Goal: Transaction & Acquisition: Purchase product/service

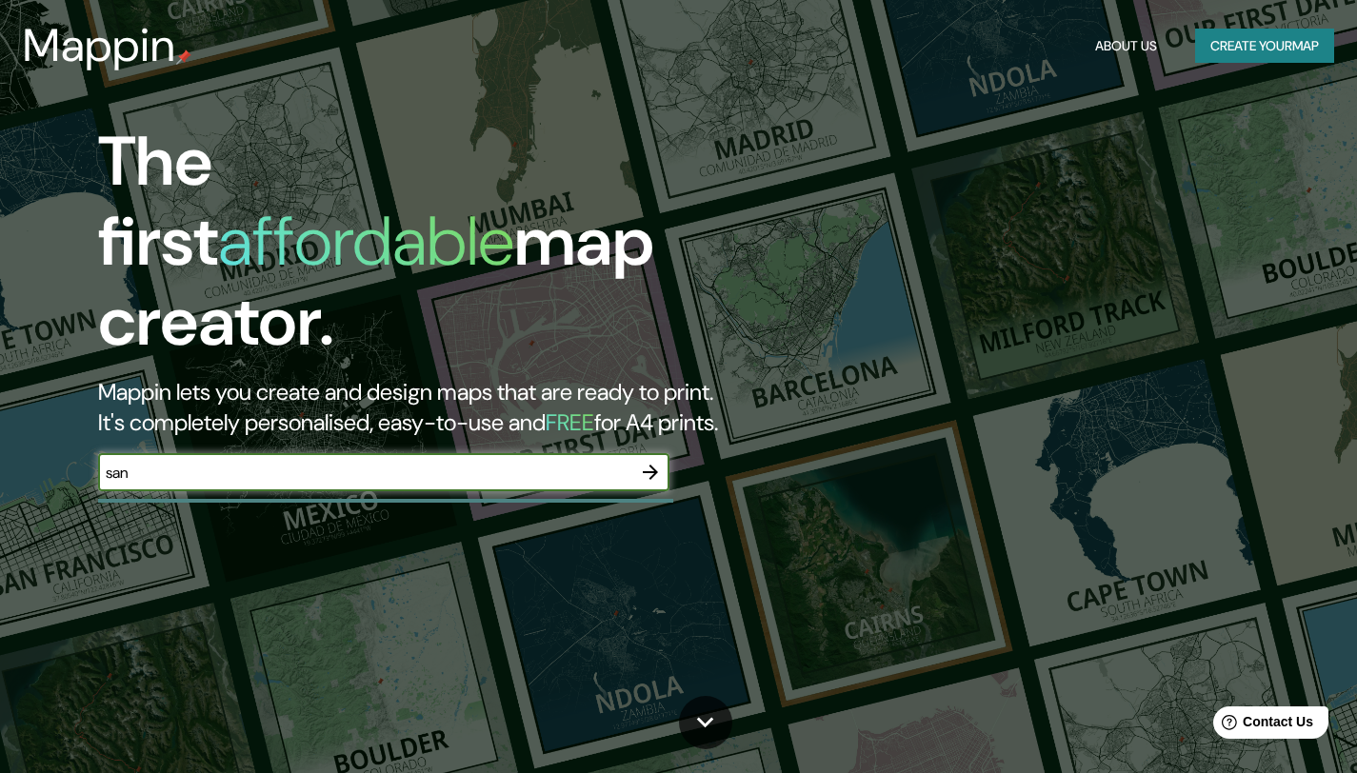
type input "santa [PERSON_NAME]"
click at [661, 461] on icon "button" at bounding box center [650, 472] width 23 height 23
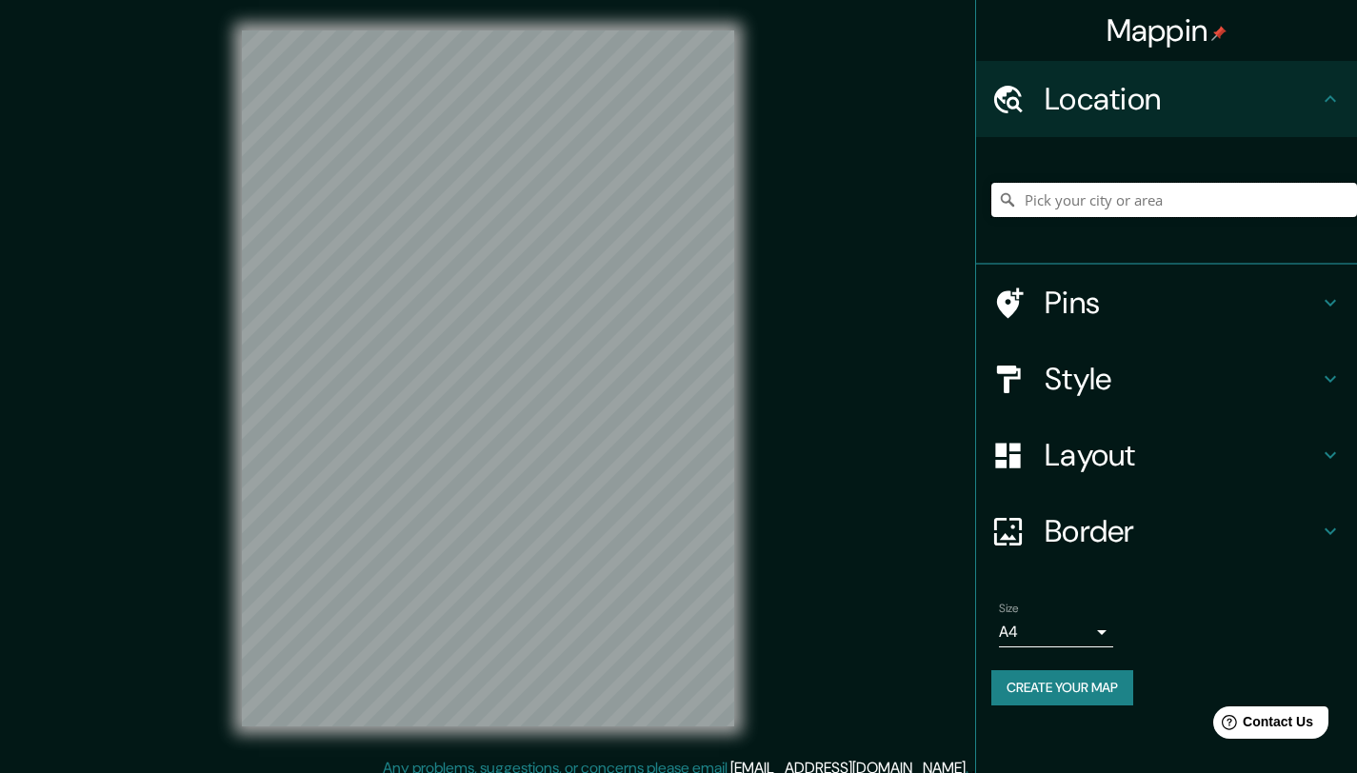
click at [1064, 194] on input "Pick your city or area" at bounding box center [1174, 200] width 366 height 34
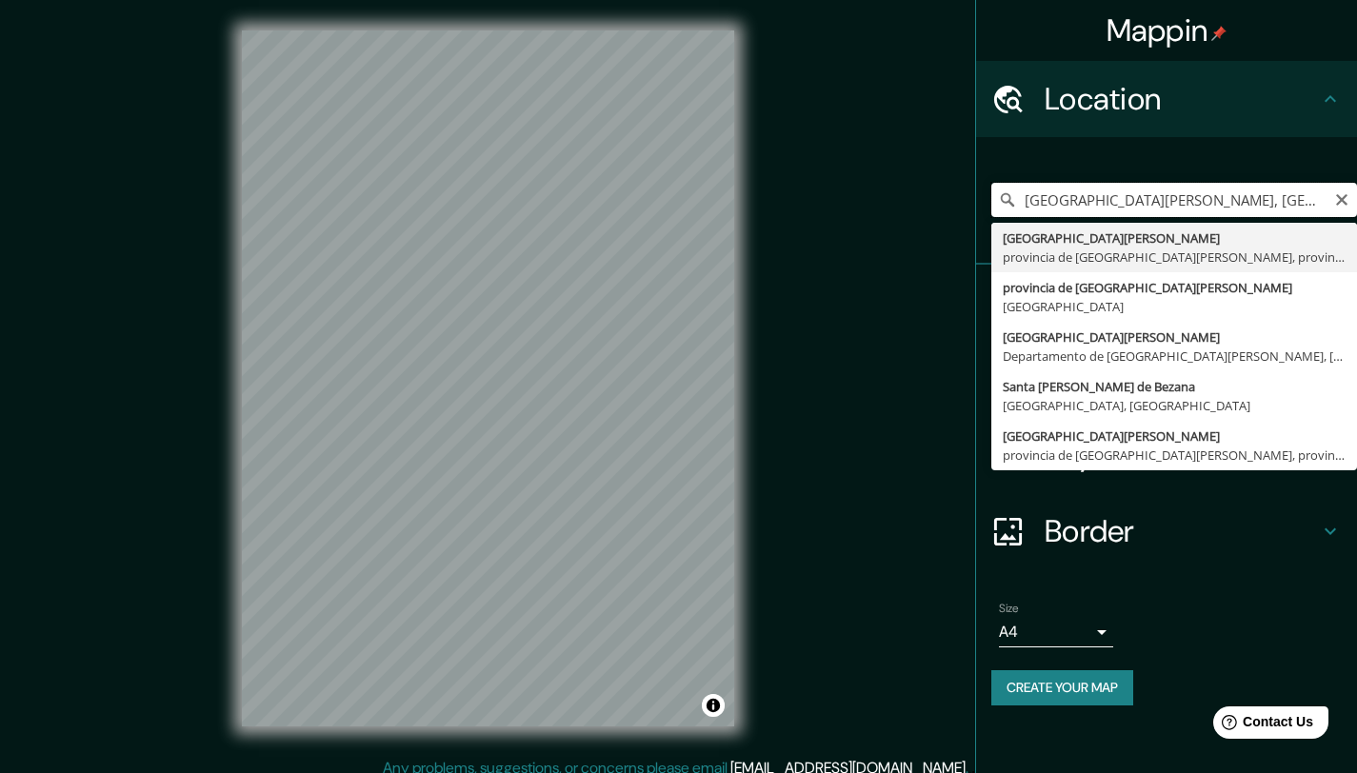
type input "[GEOGRAPHIC_DATA][PERSON_NAME], provincia de [GEOGRAPHIC_DATA][PERSON_NAME], pr…"
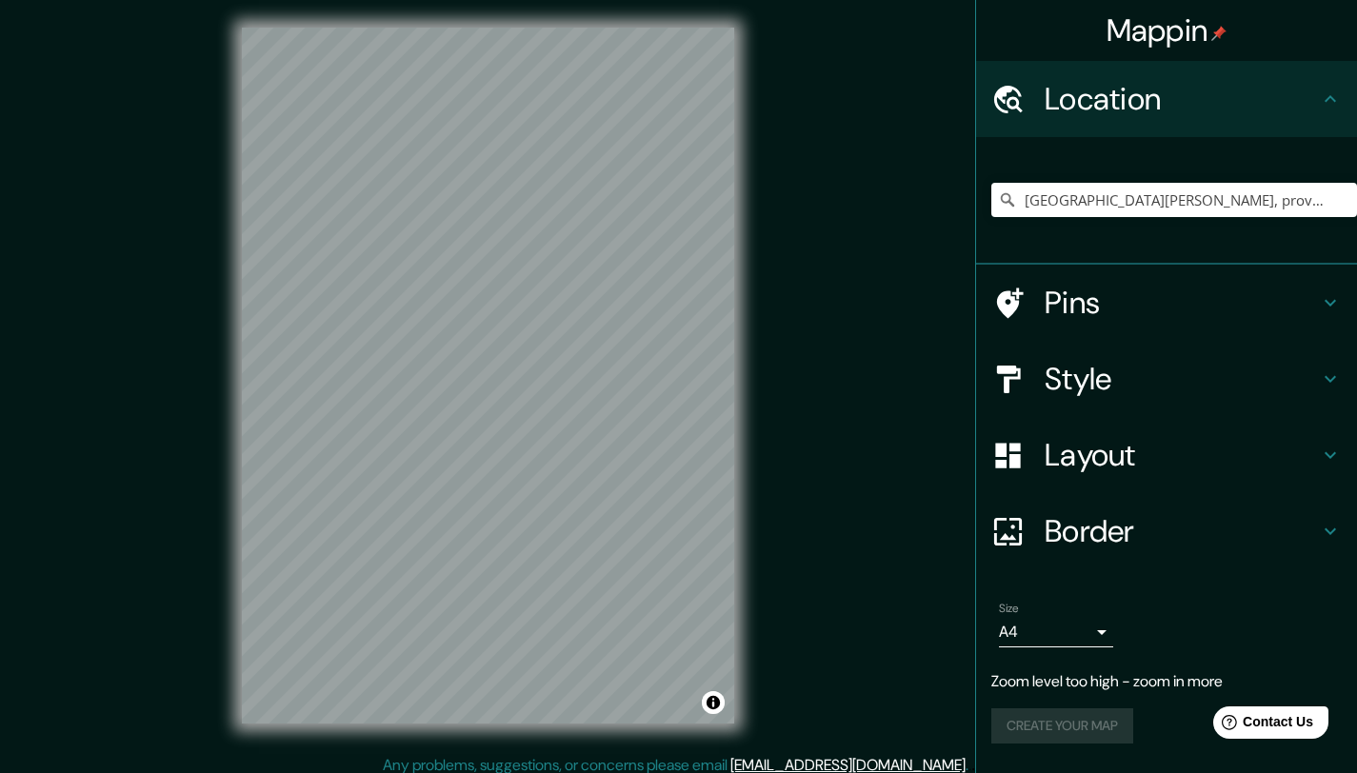
scroll to position [4, 0]
click at [1337, 201] on icon "Clear" at bounding box center [1341, 199] width 15 height 15
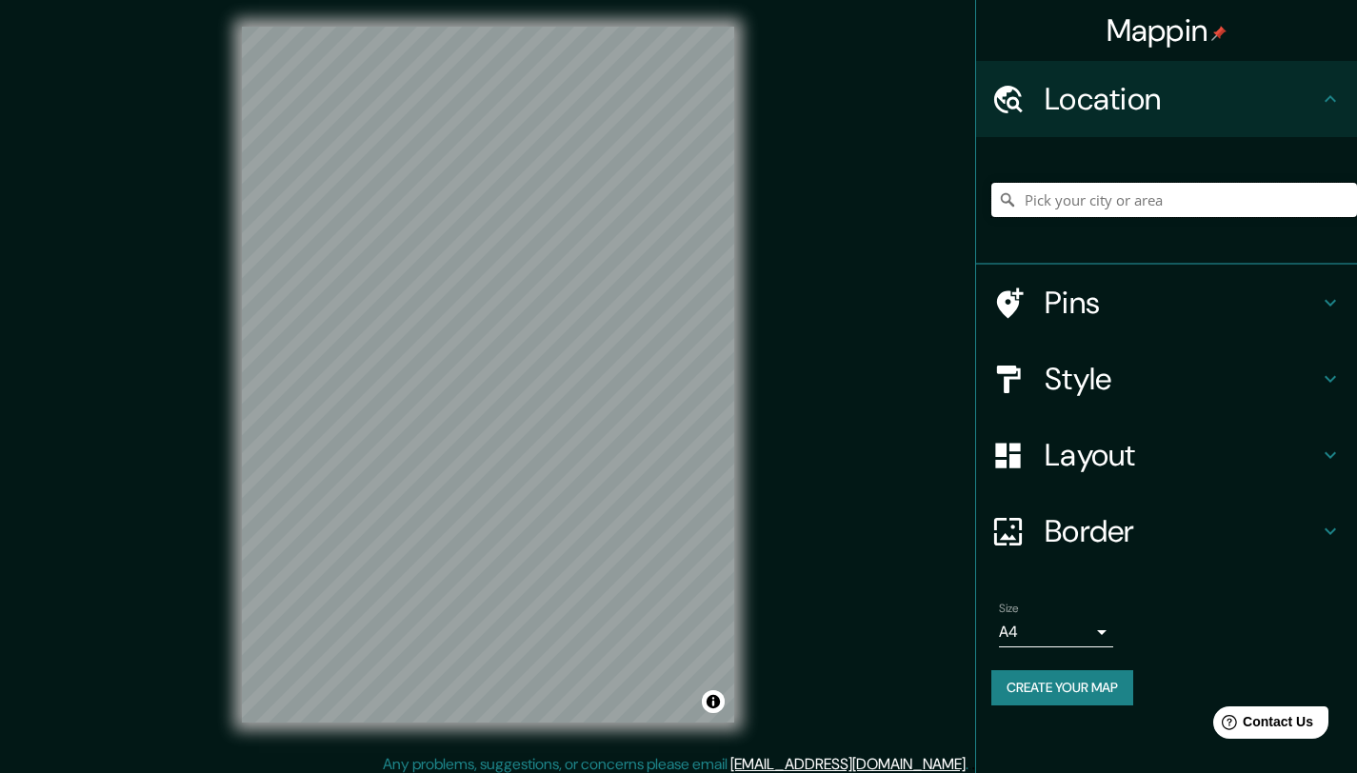
click at [1224, 199] on input "Pick your city or area" at bounding box center [1174, 200] width 366 height 34
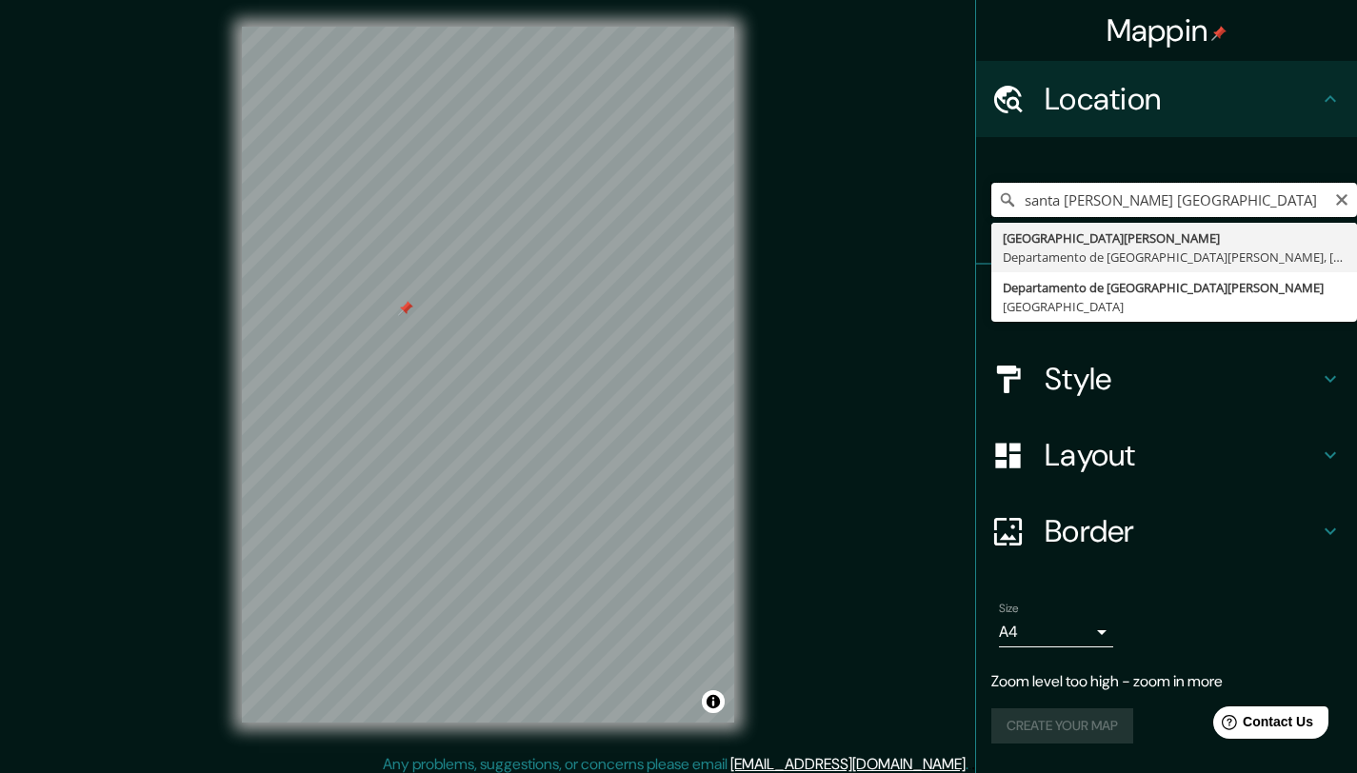
click at [1174, 199] on input "santa [PERSON_NAME] [GEOGRAPHIC_DATA]" at bounding box center [1174, 200] width 366 height 34
type input "[GEOGRAPHIC_DATA][PERSON_NAME], [GEOGRAPHIC_DATA][PERSON_NAME], [GEOGRAPHIC_DAT…"
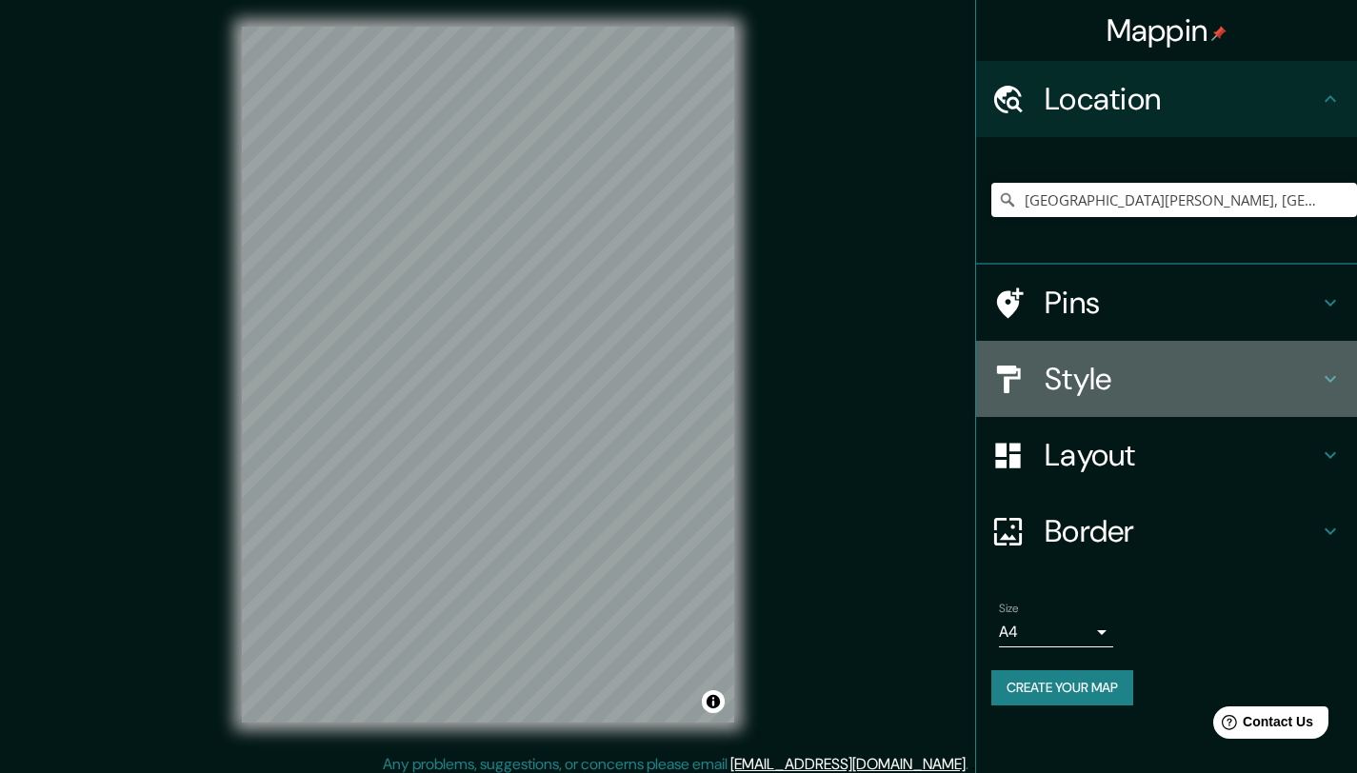
click at [1079, 385] on h4 "Style" at bounding box center [1182, 379] width 274 height 38
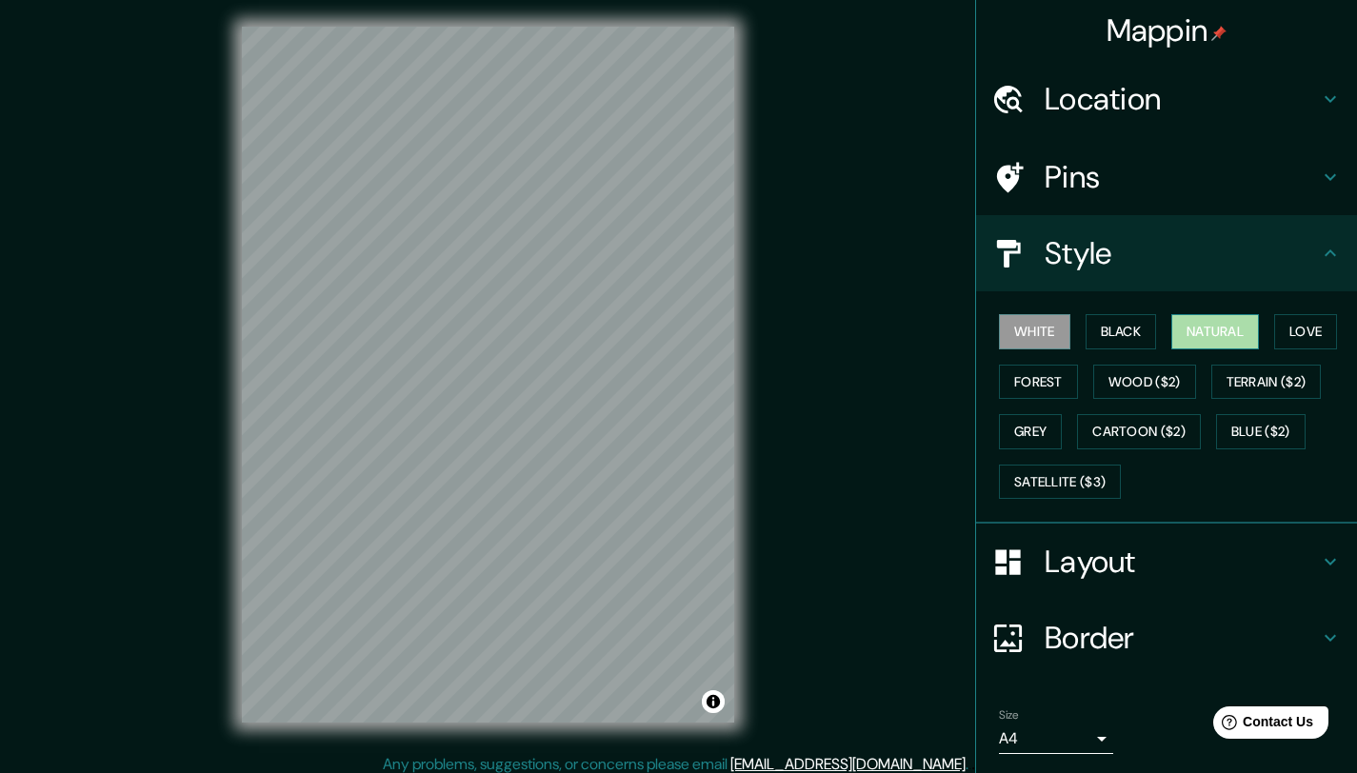
click at [1235, 332] on button "Natural" at bounding box center [1215, 331] width 88 height 35
click at [1096, 478] on button "Satellite ($3)" at bounding box center [1060, 482] width 122 height 35
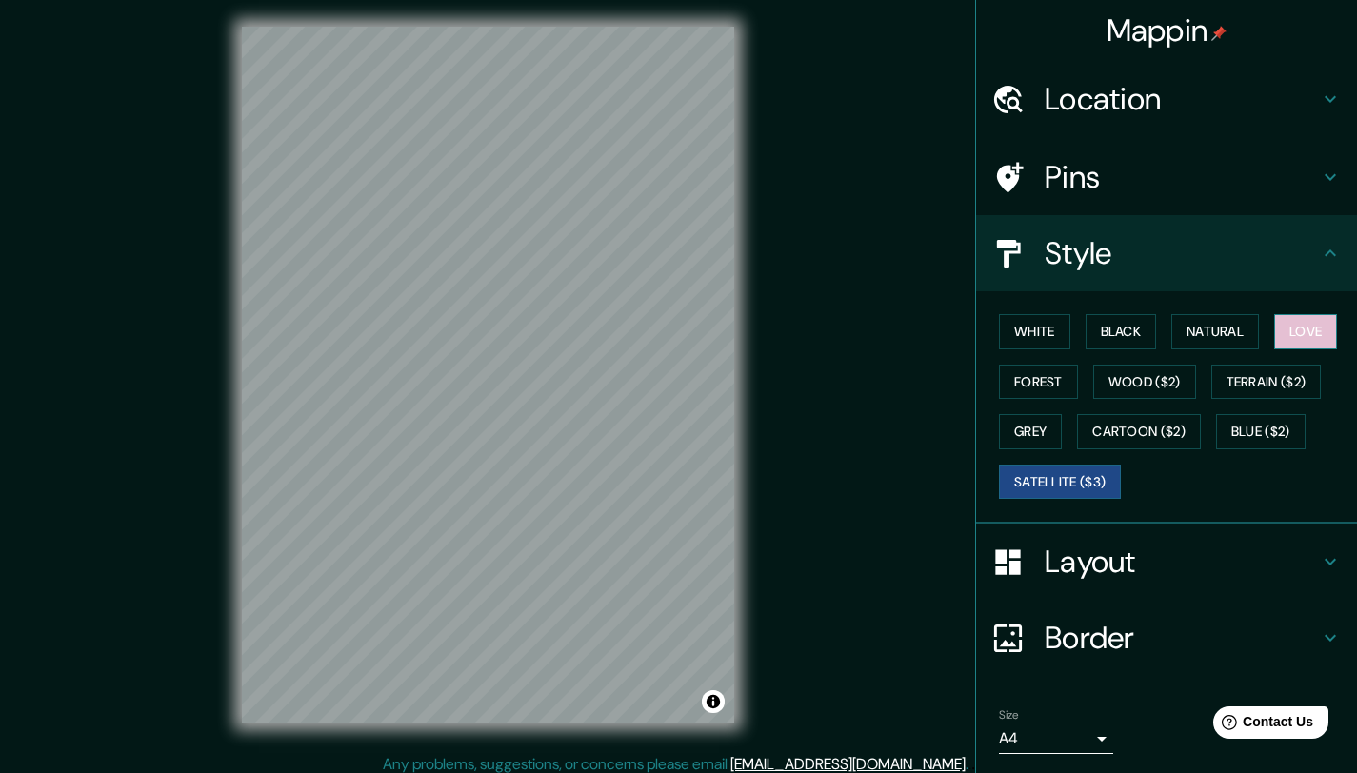
click at [1275, 335] on button "Love" at bounding box center [1305, 331] width 63 height 35
click at [1035, 388] on button "Forest" at bounding box center [1038, 382] width 79 height 35
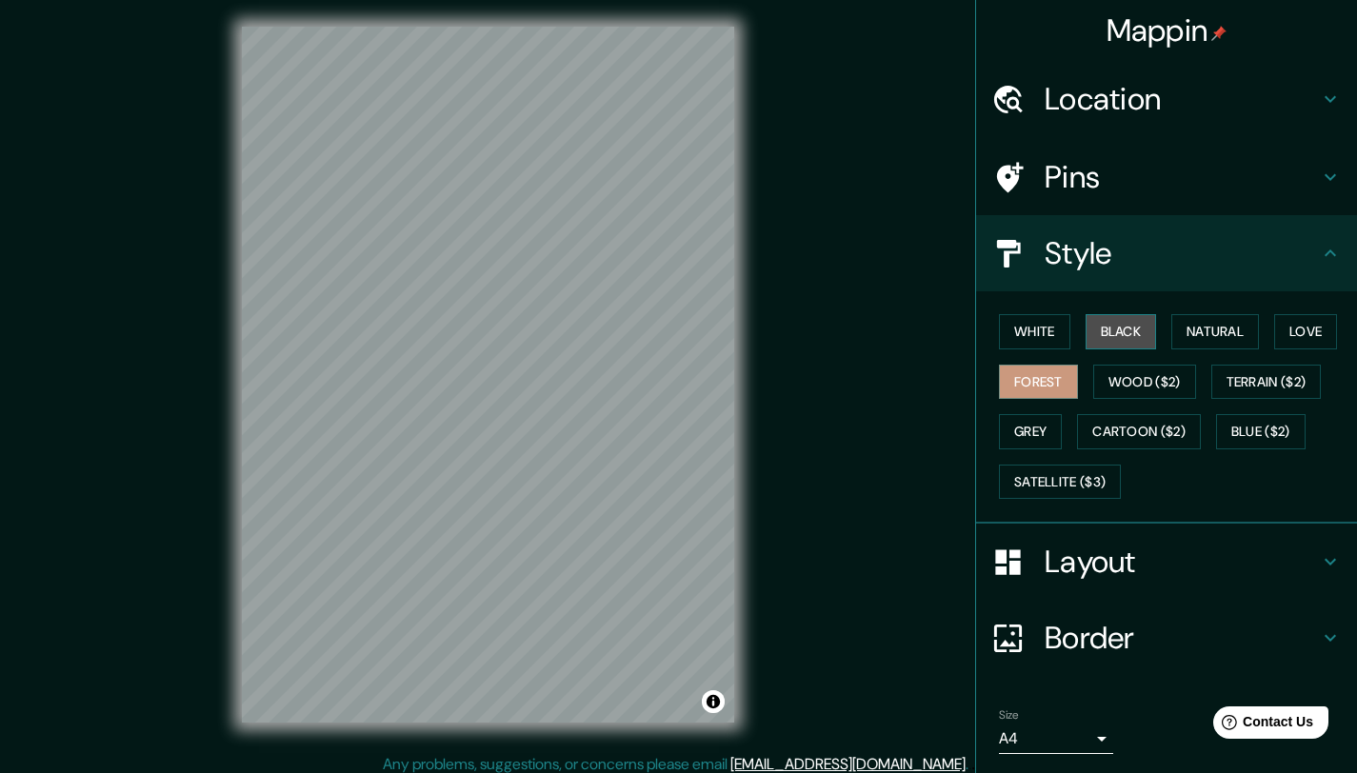
click at [1089, 331] on button "Black" at bounding box center [1120, 331] width 71 height 35
click at [1030, 331] on button "White" at bounding box center [1034, 331] width 71 height 35
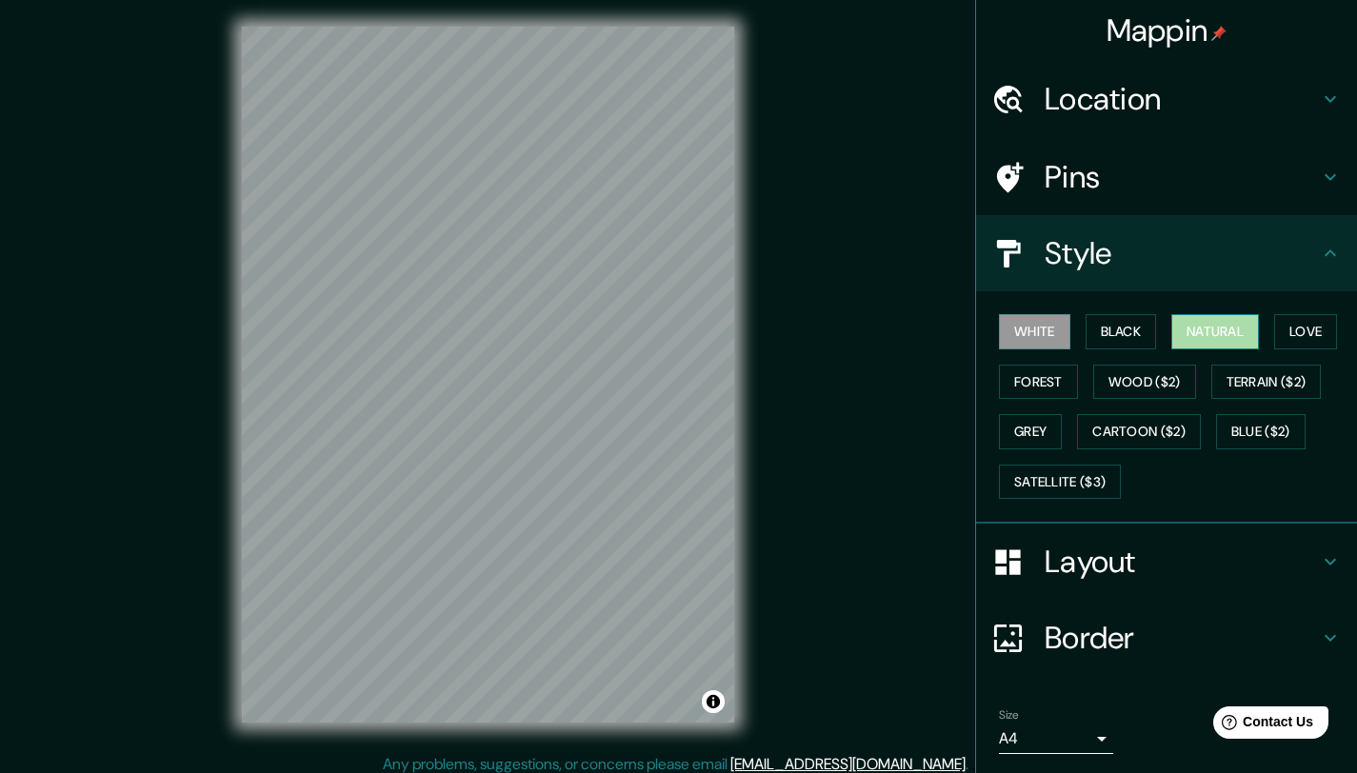
click at [1217, 338] on button "Natural" at bounding box center [1215, 331] width 88 height 35
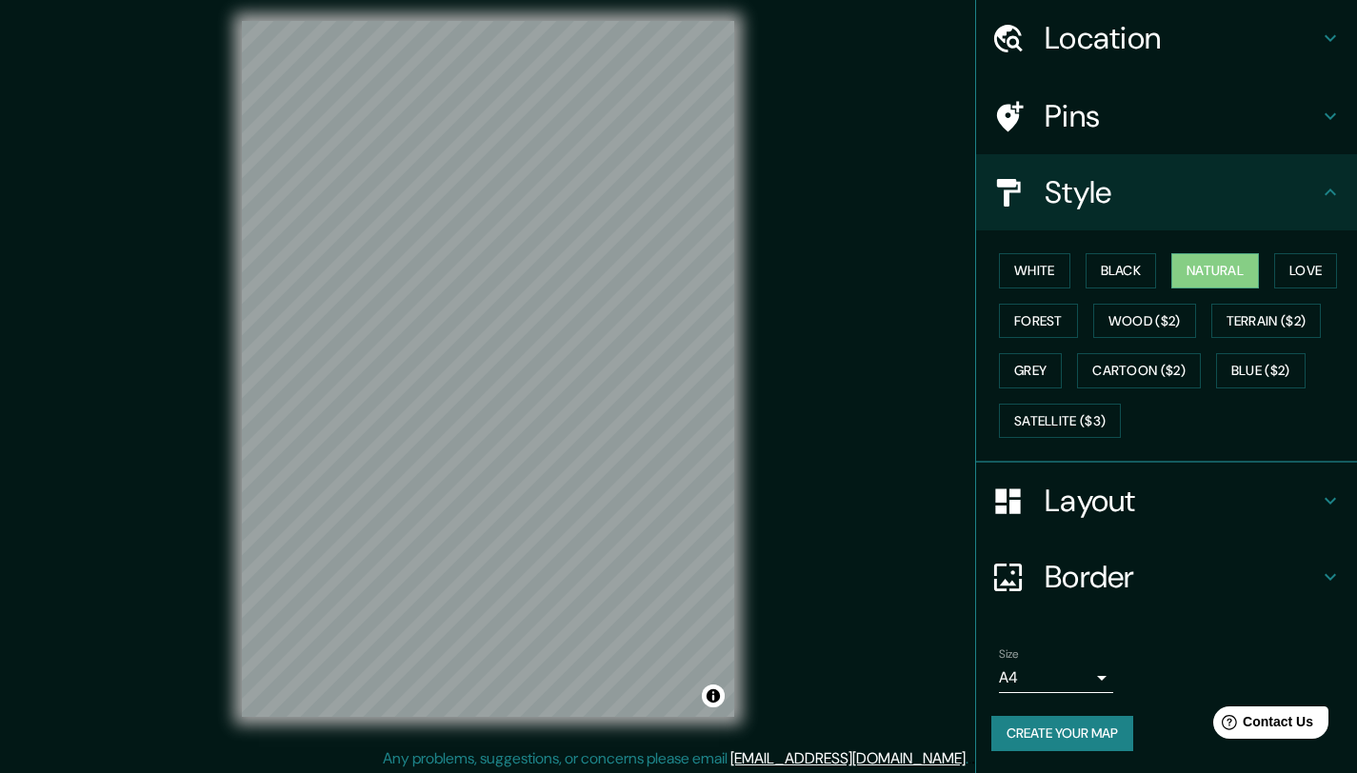
scroll to position [14, 0]
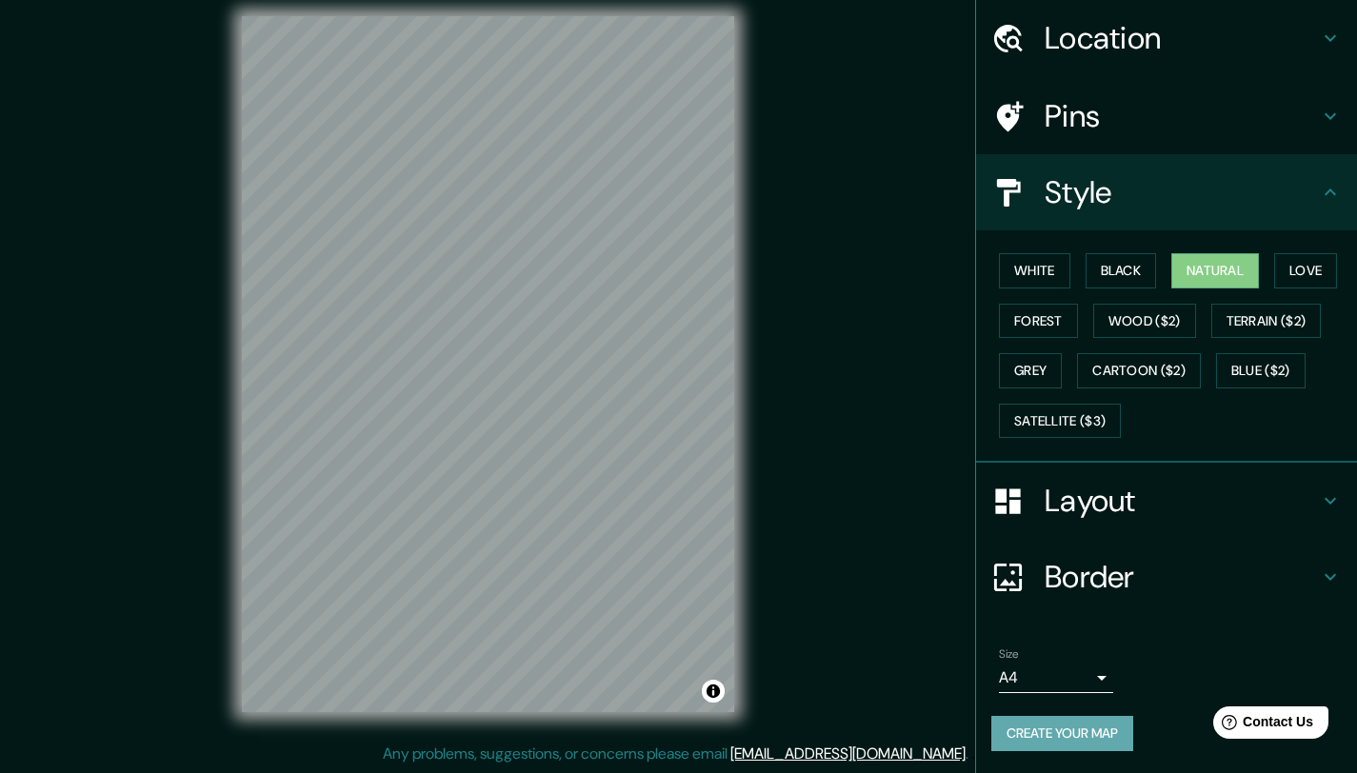
click at [1063, 724] on button "Create your map" at bounding box center [1062, 733] width 142 height 35
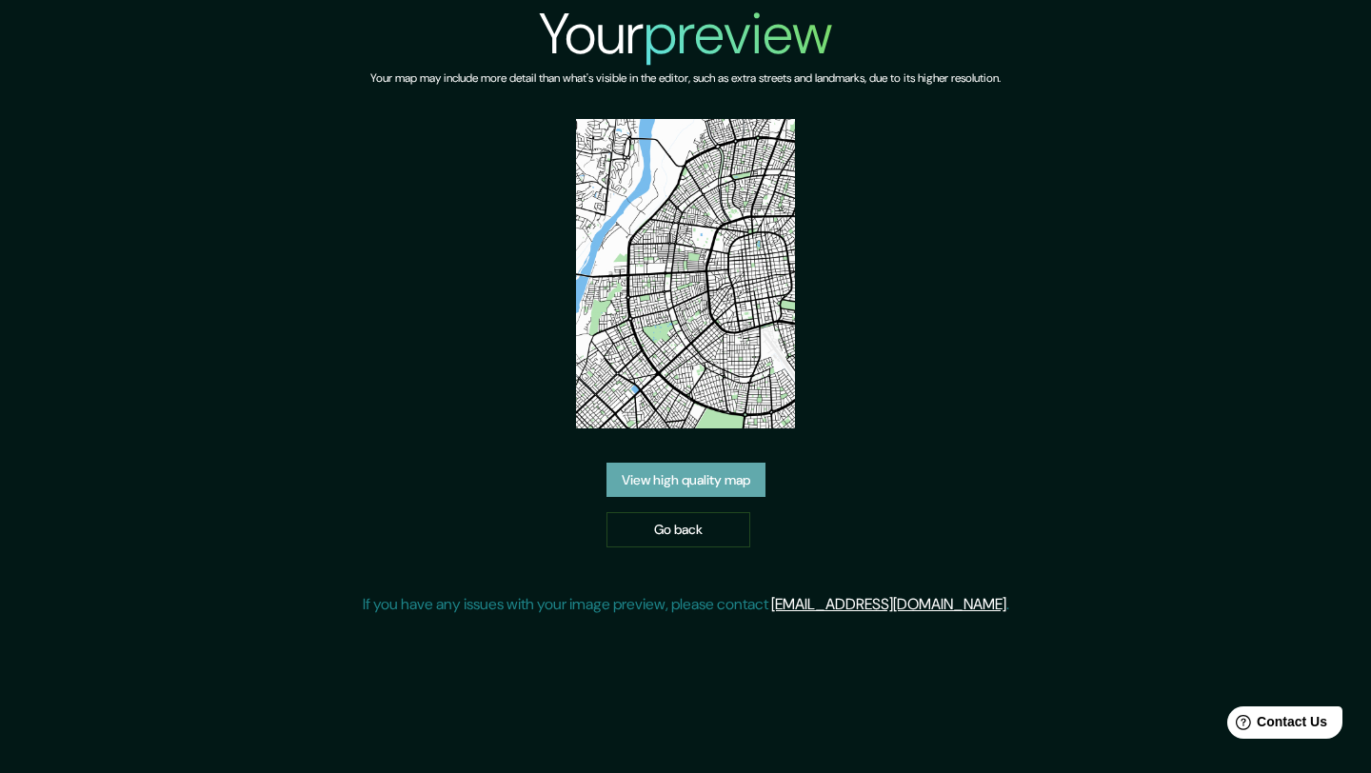
click at [757, 478] on link "View high quality map" at bounding box center [686, 480] width 159 height 35
